Goal: Task Accomplishment & Management: Manage account settings

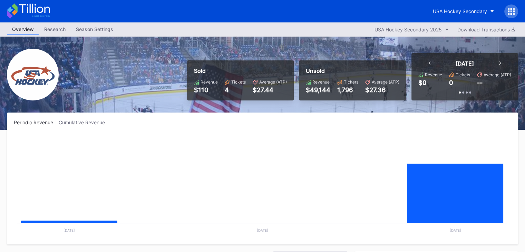
click at [61, 26] on div "Research" at bounding box center [55, 29] width 32 height 10
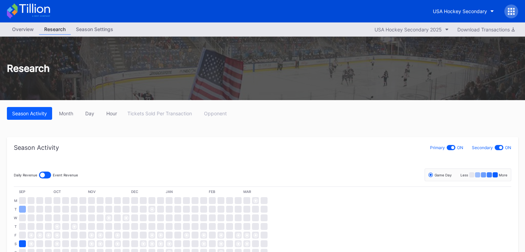
click at [86, 29] on div "Season Settings" at bounding box center [95, 29] width 48 height 10
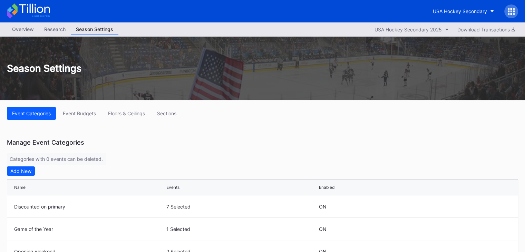
click at [56, 28] on div "Research" at bounding box center [55, 29] width 32 height 10
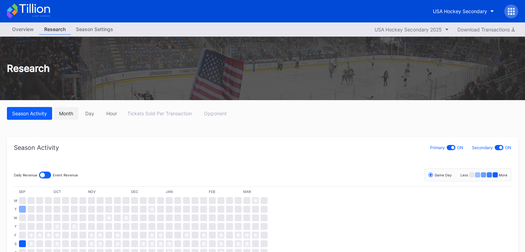
click at [68, 115] on div "Month" at bounding box center [66, 113] width 14 height 6
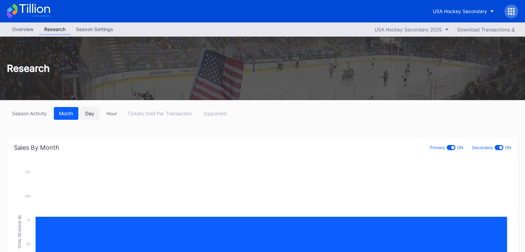
click at [93, 115] on div "Day" at bounding box center [89, 113] width 9 height 6
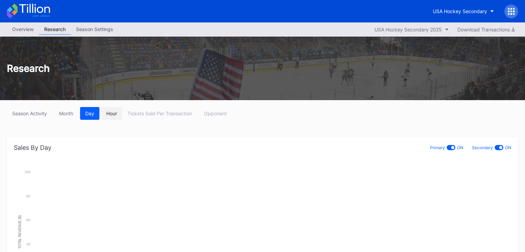
click at [109, 113] on div "Hour" at bounding box center [111, 113] width 11 height 6
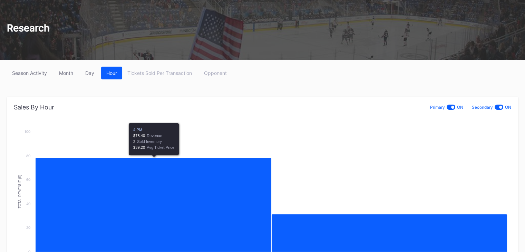
scroll to position [35, 0]
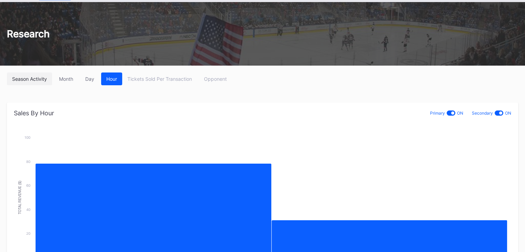
click at [35, 80] on div "Season Activity" at bounding box center [29, 79] width 35 height 6
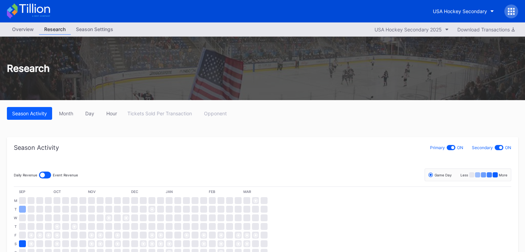
click at [97, 29] on div "Season Settings" at bounding box center [95, 29] width 48 height 10
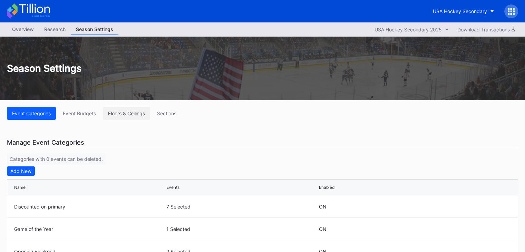
click at [129, 115] on div "Floors & Ceilings" at bounding box center [126, 113] width 37 height 6
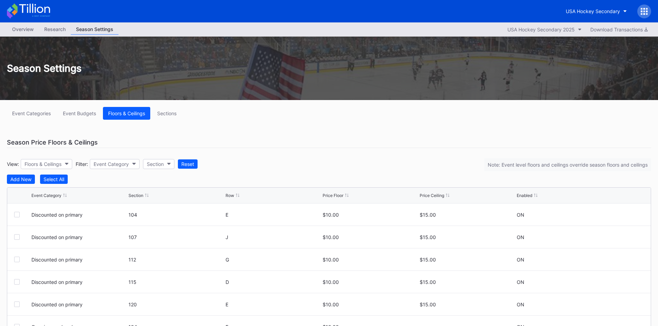
click at [33, 5] on icon at bounding box center [34, 8] width 31 height 9
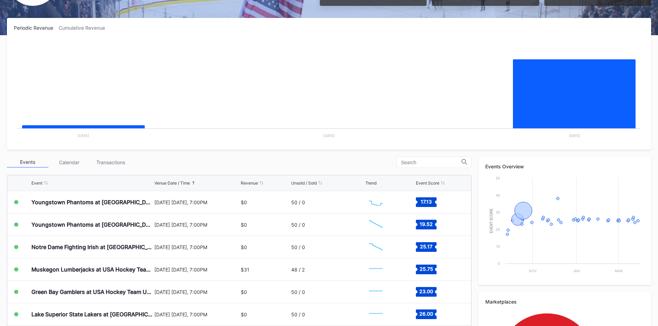
scroll to position [104, 0]
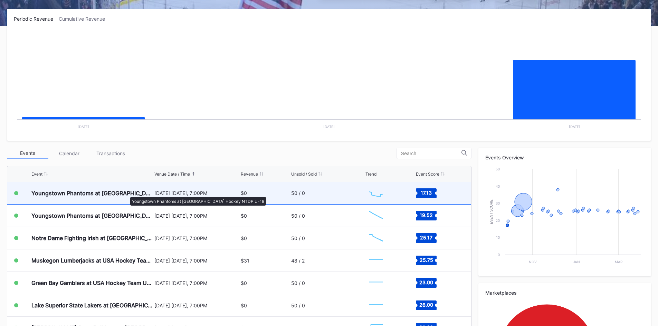
click at [127, 194] on div "Youngstown Phantoms at [GEOGRAPHIC_DATA] Hockey NTDP U-18" at bounding box center [91, 193] width 121 height 7
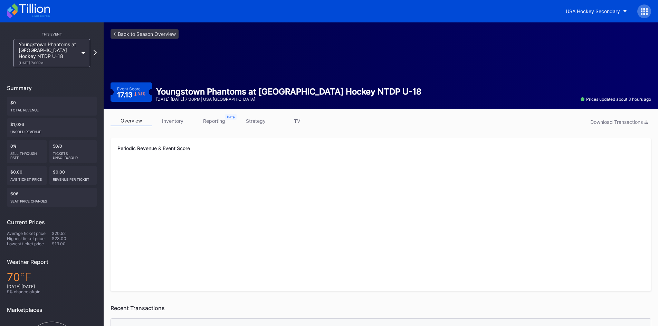
click at [172, 119] on link "inventory" at bounding box center [172, 121] width 41 height 11
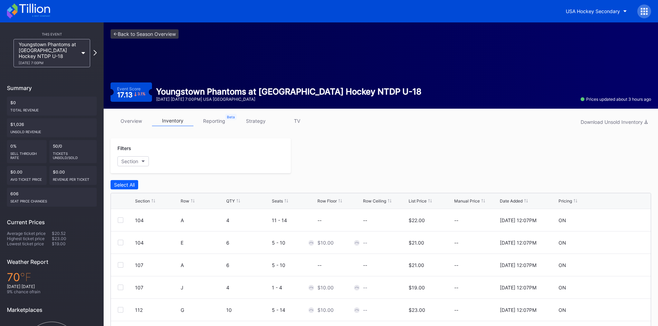
scroll to position [64, 0]
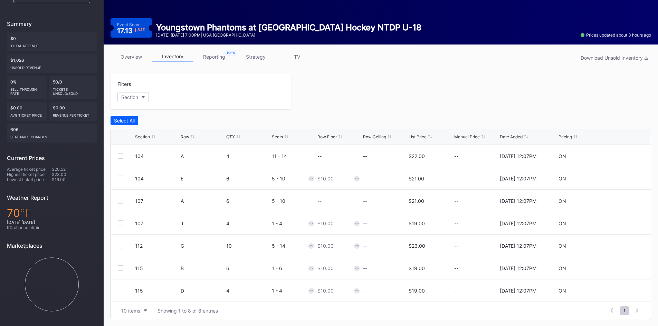
click at [205, 54] on link "reporting" at bounding box center [213, 56] width 41 height 11
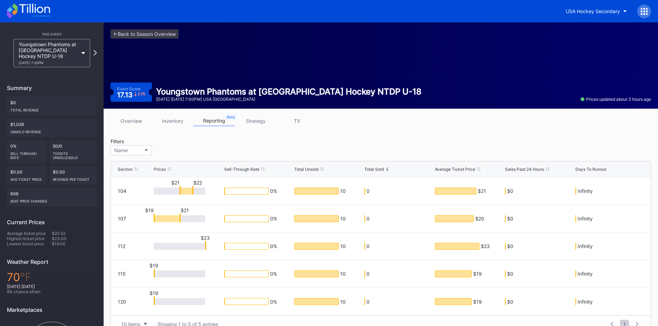
click at [260, 118] on link "strategy" at bounding box center [255, 121] width 41 height 11
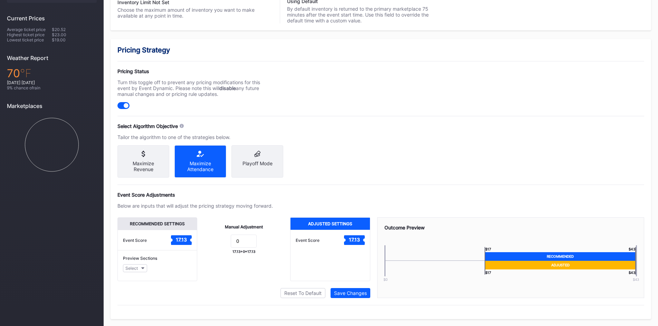
scroll to position [210, 0]
click at [257, 161] on div "Playoff Mode" at bounding box center [257, 164] width 41 height 6
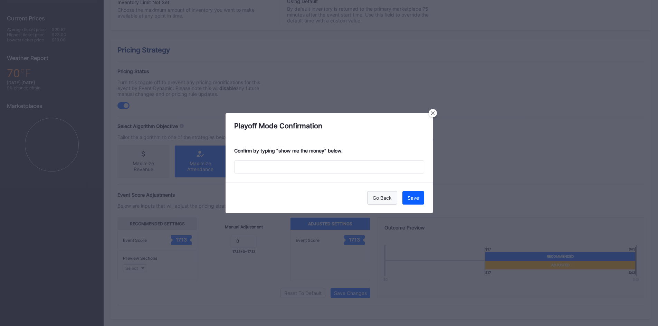
click at [379, 203] on button "Go Back" at bounding box center [382, 197] width 30 height 13
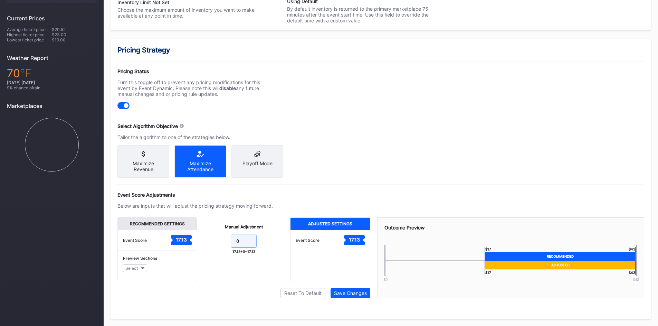
drag, startPoint x: 247, startPoint y: 241, endPoint x: 234, endPoint y: 242, distance: 12.9
click at [234, 242] on input "0" at bounding box center [244, 241] width 26 height 13
click at [139, 267] on button "Select" at bounding box center [135, 268] width 24 height 8
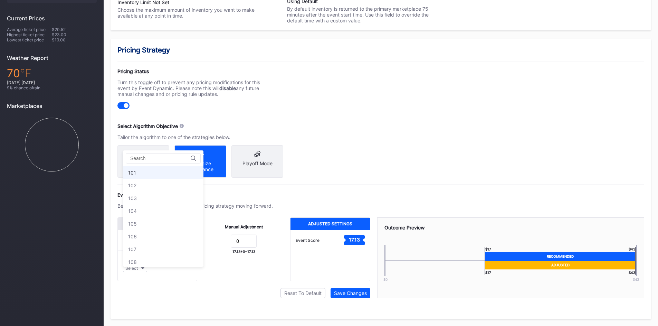
click at [148, 168] on div "101" at bounding box center [163, 172] width 80 height 13
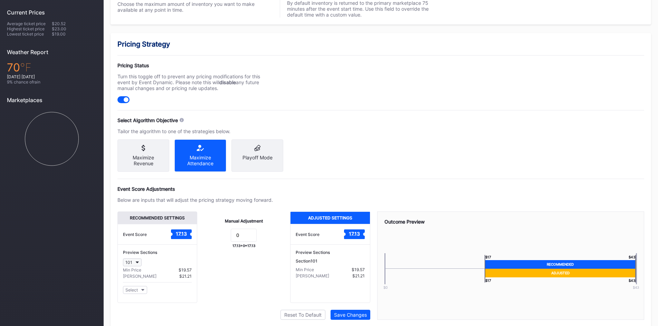
click at [135, 267] on button "101" at bounding box center [132, 263] width 19 height 8
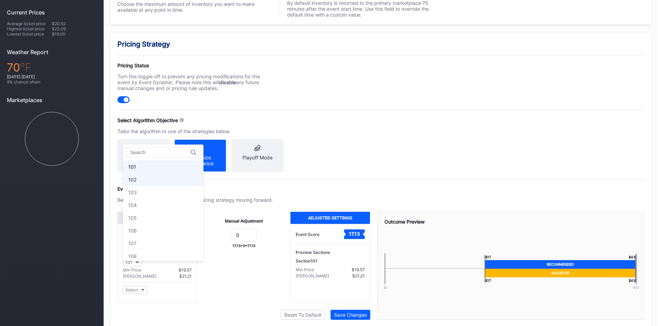
click at [150, 181] on div "102" at bounding box center [163, 179] width 80 height 13
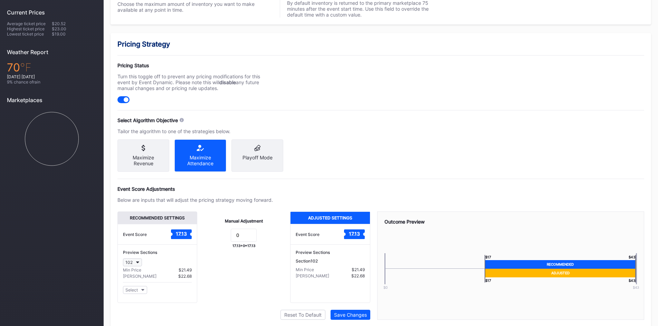
click at [132, 265] on div "102" at bounding box center [128, 262] width 7 height 5
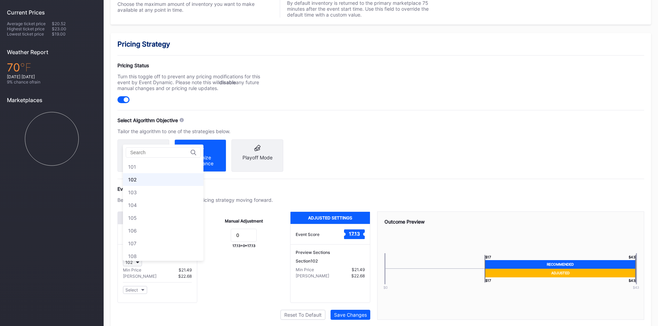
scroll to position [13, 0]
click at [146, 181] on div "103" at bounding box center [163, 179] width 80 height 13
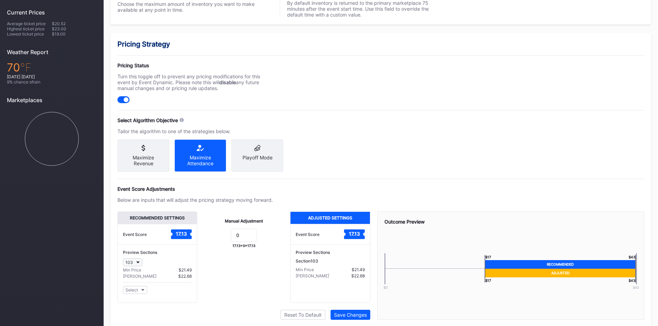
click at [138, 267] on button "103" at bounding box center [132, 263] width 19 height 8
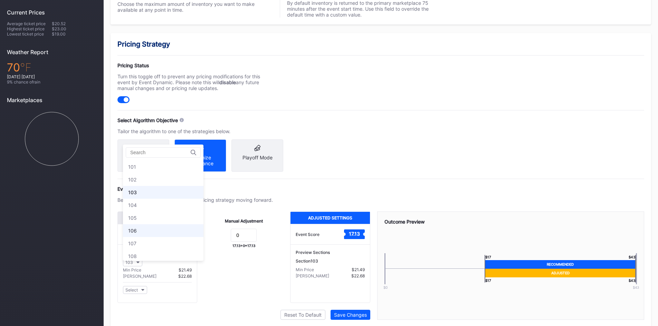
scroll to position [26, 0]
click at [141, 182] on div "104" at bounding box center [163, 179] width 80 height 13
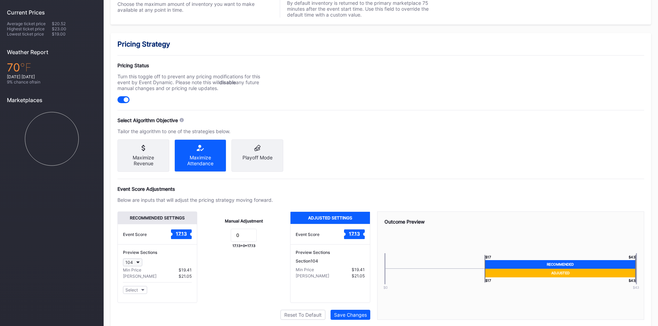
drag, startPoint x: 132, startPoint y: 270, endPoint x: 134, endPoint y: 267, distance: 3.7
click at [132, 265] on div "104" at bounding box center [129, 262] width 8 height 5
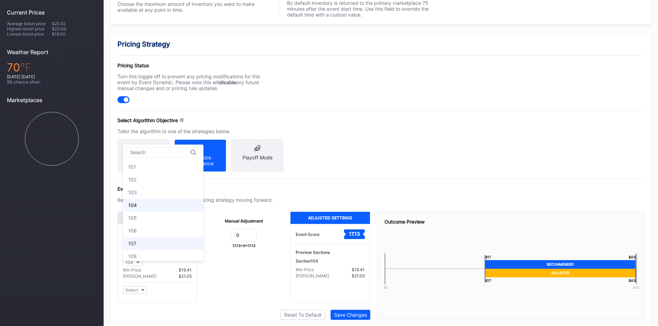
scroll to position [38, 0]
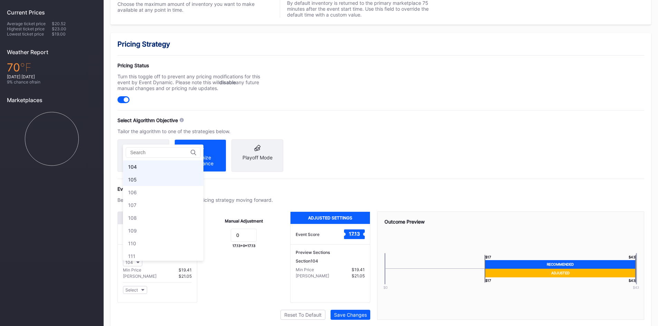
click at [141, 181] on div "105" at bounding box center [163, 179] width 80 height 13
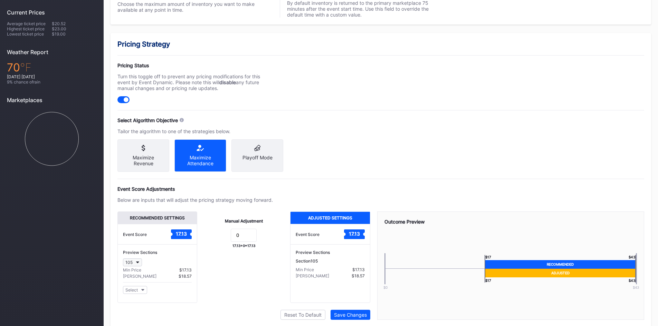
click at [133, 267] on button "105" at bounding box center [132, 263] width 19 height 8
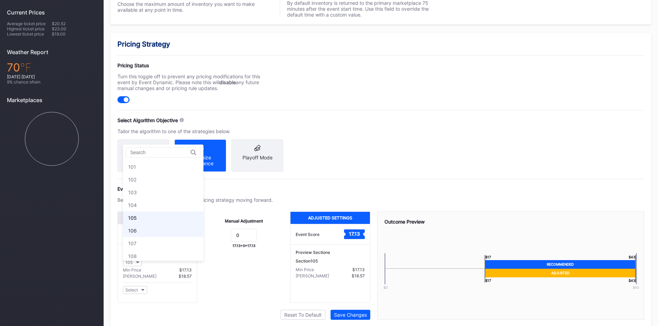
scroll to position [51, 0]
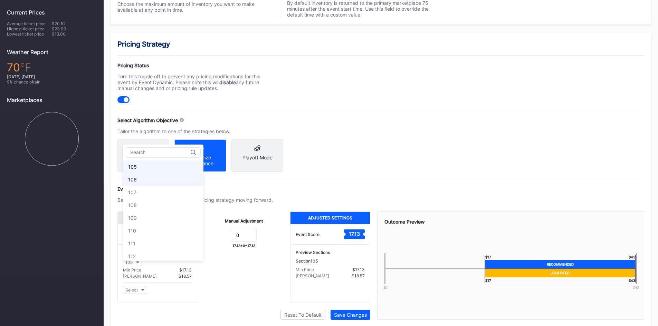
click at [150, 183] on div "106" at bounding box center [163, 179] width 80 height 13
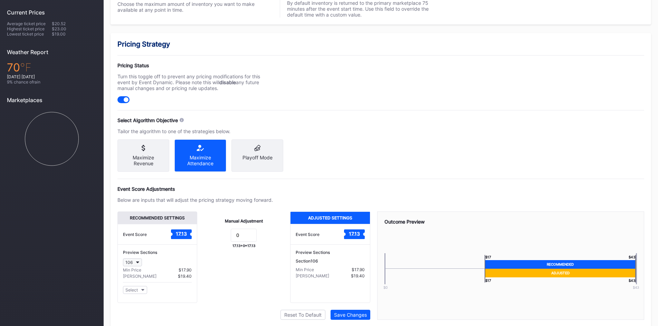
click at [132, 265] on div "106" at bounding box center [128, 262] width 7 height 5
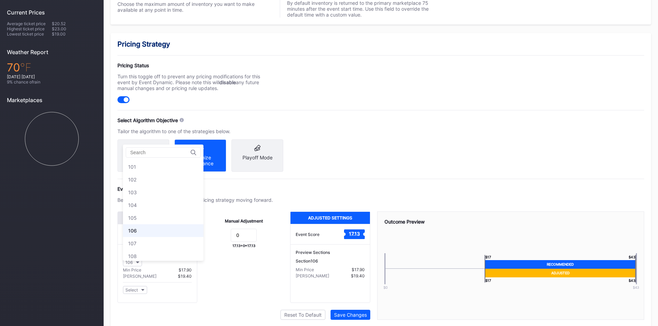
scroll to position [64, 0]
click at [138, 182] on div "107" at bounding box center [163, 179] width 80 height 13
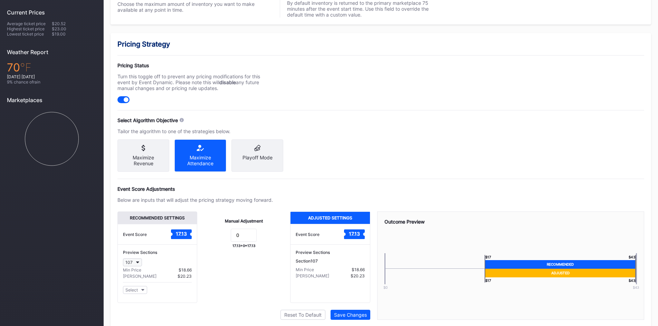
click at [135, 267] on button "107" at bounding box center [132, 263] width 19 height 8
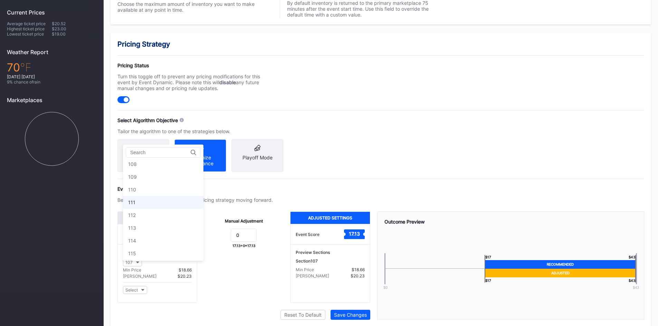
scroll to position [221, 0]
click at [142, 198] on div "PS110" at bounding box center [135, 201] width 14 height 6
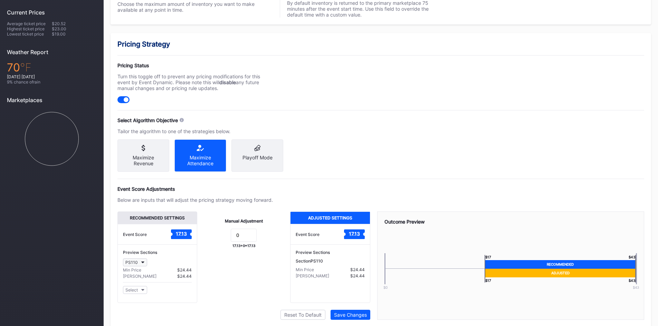
click at [131, 265] on div "PS110" at bounding box center [131, 262] width 12 height 5
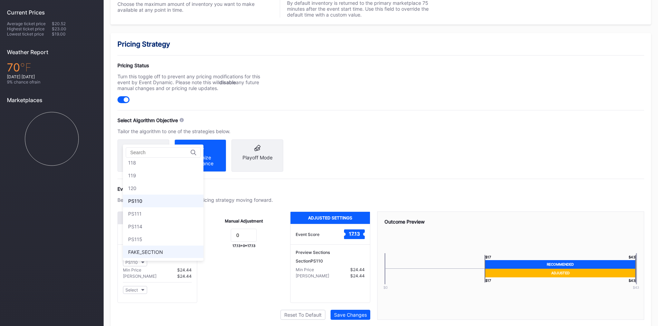
click at [145, 253] on div "FAKE_SECTION" at bounding box center [145, 252] width 35 height 6
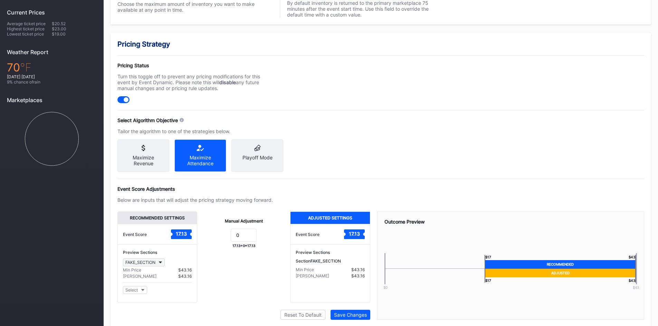
click at [143, 265] on div "FAKE_SECTION" at bounding box center [140, 262] width 30 height 5
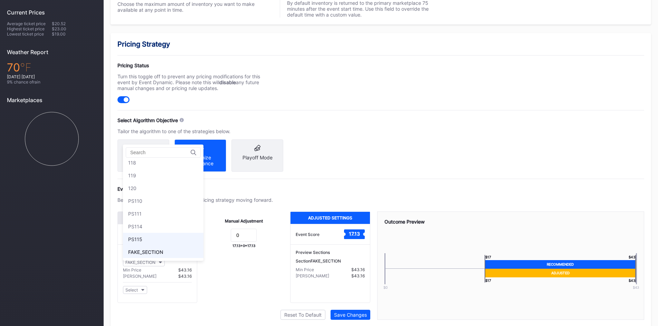
click at [152, 237] on div "PS115" at bounding box center [163, 239] width 80 height 13
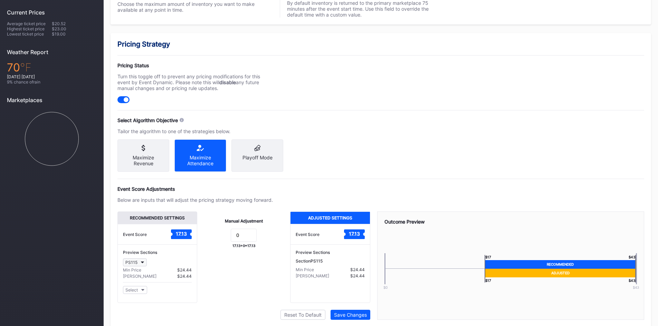
click at [139, 267] on button "PS115" at bounding box center [135, 263] width 24 height 8
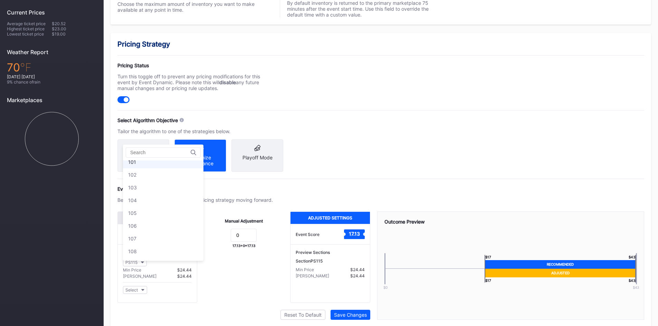
scroll to position [0, 0]
click at [145, 168] on div "101" at bounding box center [163, 167] width 80 height 13
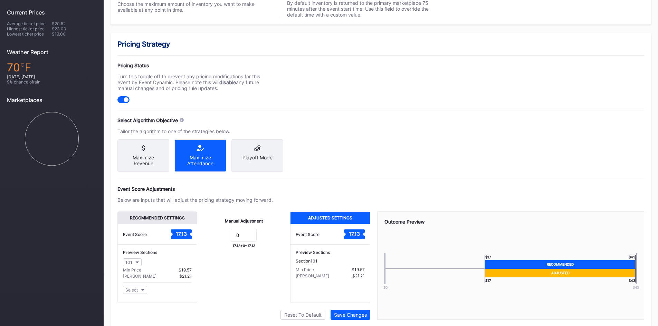
scroll to position [238, 0]
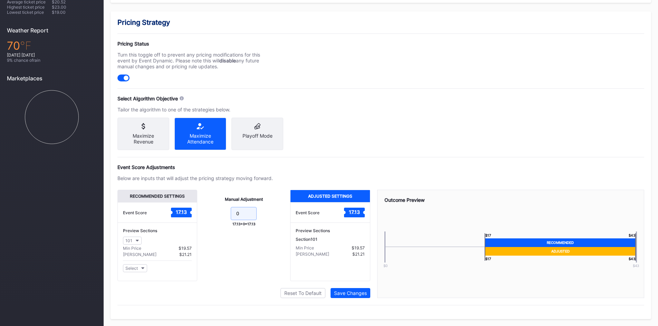
drag, startPoint x: 242, startPoint y: 213, endPoint x: 235, endPoint y: 214, distance: 7.0
click at [235, 214] on input "0" at bounding box center [244, 213] width 26 height 13
type input "-"
click at [262, 209] on form "Must be a number" at bounding box center [243, 219] width 79 height 25
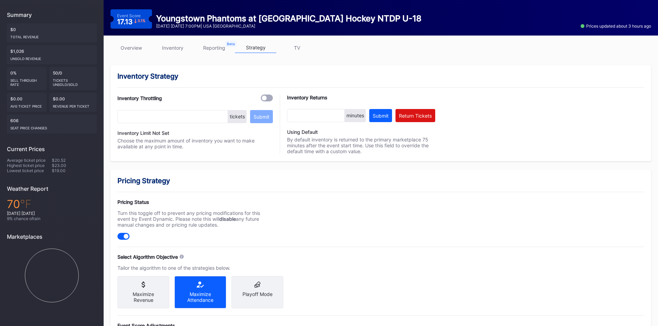
scroll to position [0, 0]
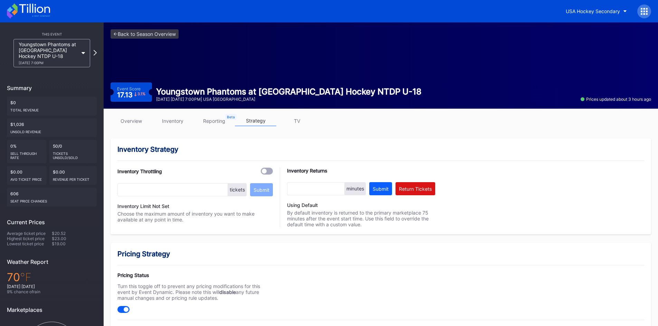
click at [40, 14] on icon at bounding box center [28, 10] width 43 height 15
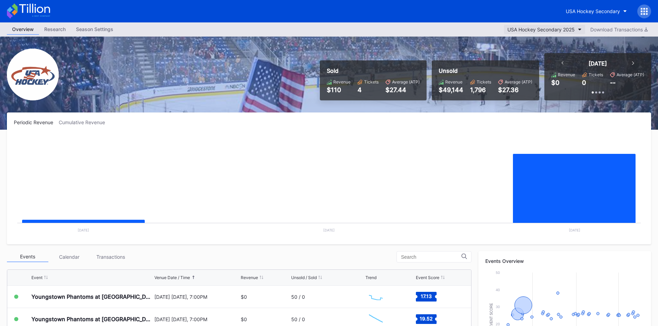
click at [532, 29] on div "USA Hockey Secondary 2025" at bounding box center [540, 30] width 67 height 6
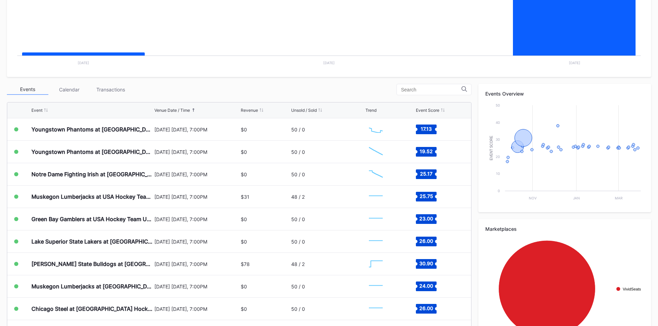
scroll to position [196, 0]
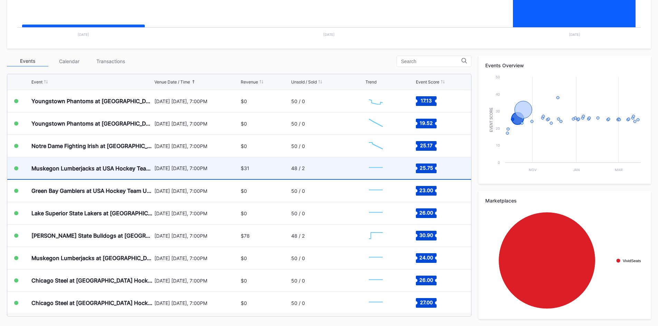
click at [260, 174] on div "$31" at bounding box center [265, 168] width 48 height 22
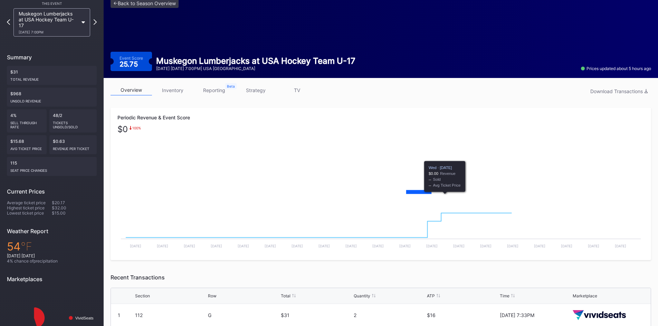
scroll to position [60, 0]
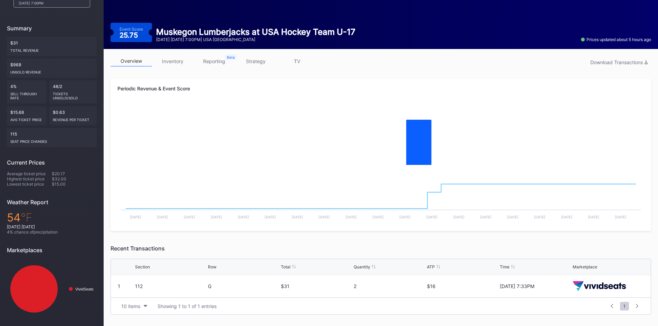
click at [173, 54] on div "overview inventory reporting strategy TV Download Transactions Periodic Revenue…" at bounding box center [381, 185] width 554 height 273
click at [172, 58] on link "inventory" at bounding box center [172, 61] width 41 height 11
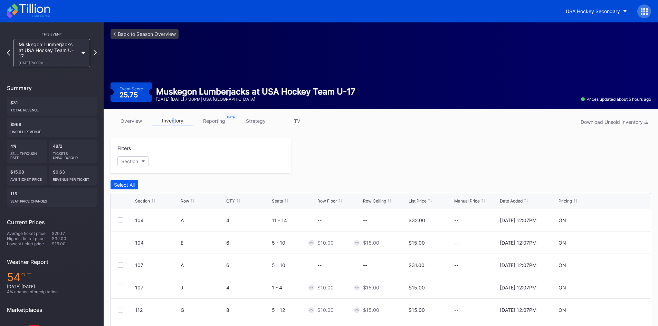
click at [40, 10] on icon at bounding box center [28, 10] width 43 height 15
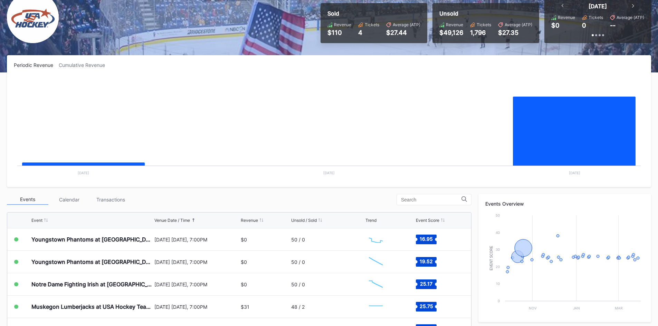
scroll to position [69, 0]
